Goal: Task Accomplishment & Management: Use online tool/utility

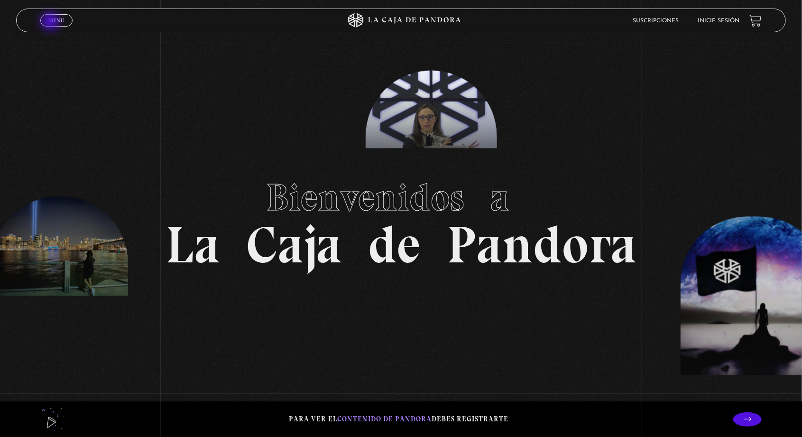
click at [51, 22] on span "Menu" at bounding box center [56, 21] width 16 height 6
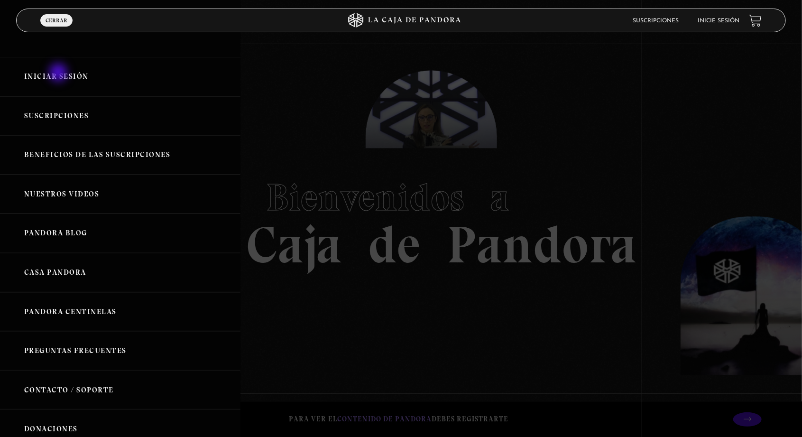
click at [59, 74] on link "Iniciar Sesión" at bounding box center [120, 76] width 241 height 39
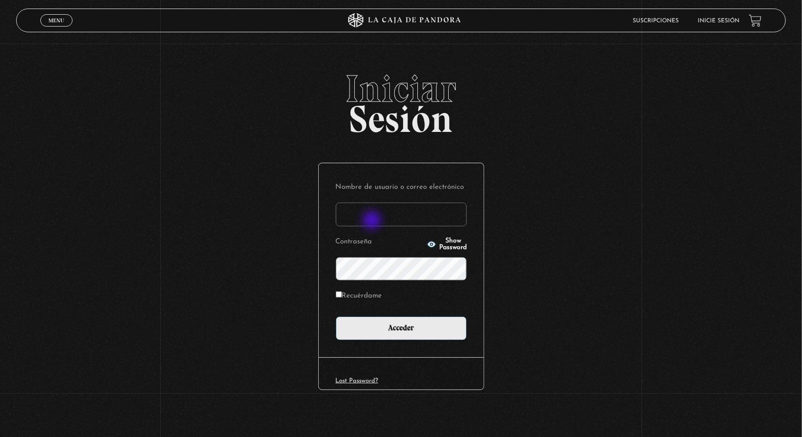
click at [373, 221] on input "Nombre de usuario o correo electrónico" at bounding box center [401, 215] width 131 height 24
type input "jendelgado60@gmail.com"
click at [336, 316] on input "Acceder" at bounding box center [401, 328] width 131 height 24
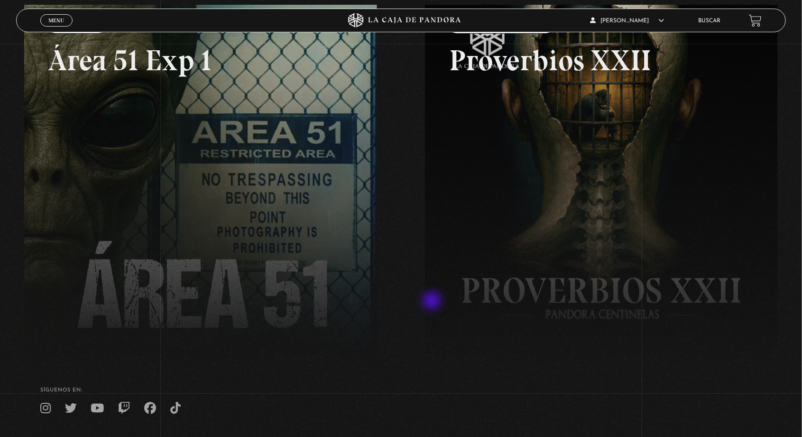
scroll to position [158, 0]
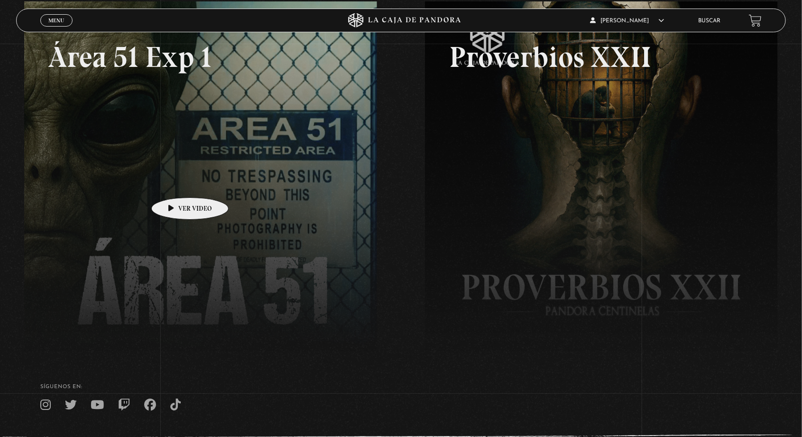
click at [175, 183] on link at bounding box center [425, 219] width 802 height 437
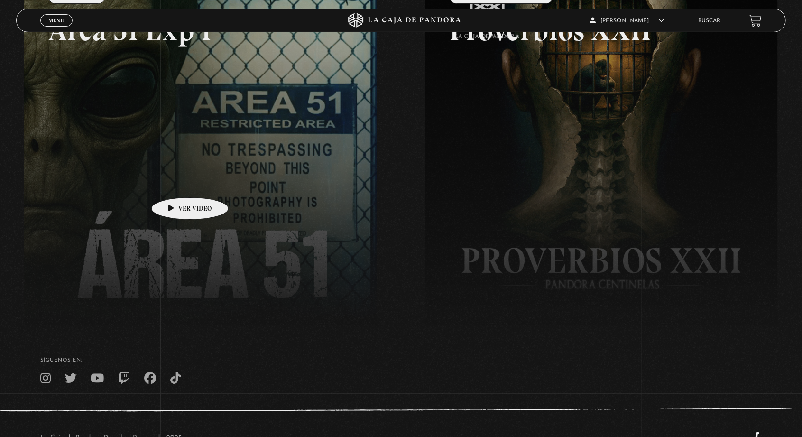
scroll to position [204, 0]
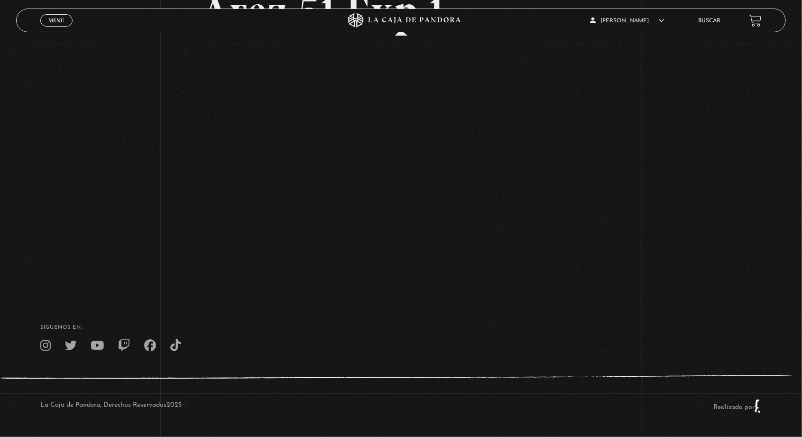
scroll to position [126, 0]
